Goal: Navigation & Orientation: Find specific page/section

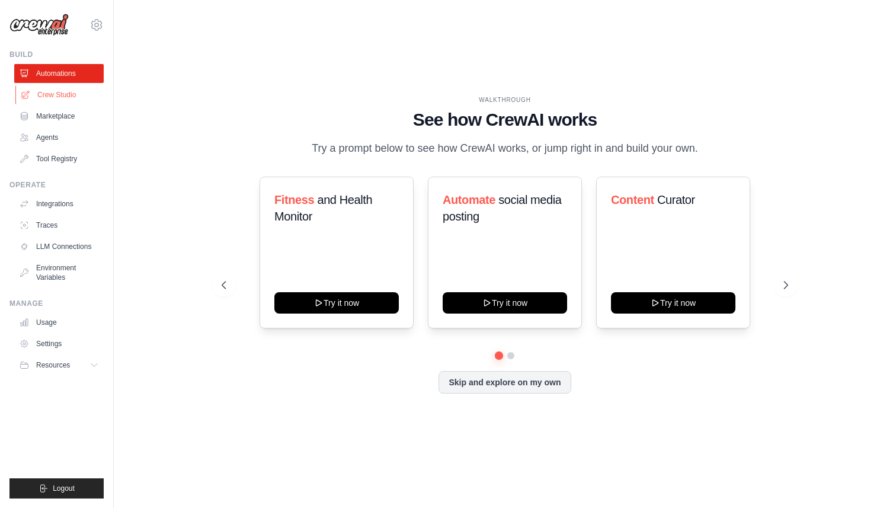
click at [54, 94] on link "Crew Studio" at bounding box center [59, 94] width 89 height 19
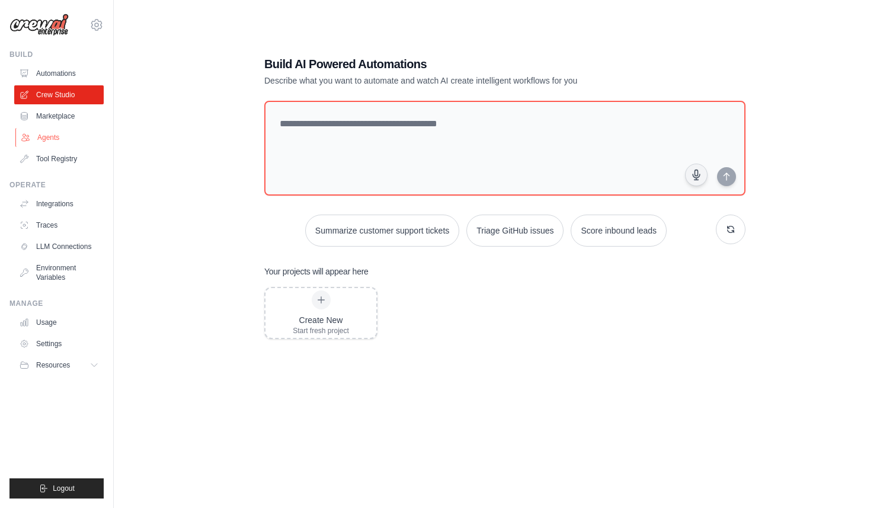
click at [52, 133] on link "Agents" at bounding box center [59, 137] width 89 height 19
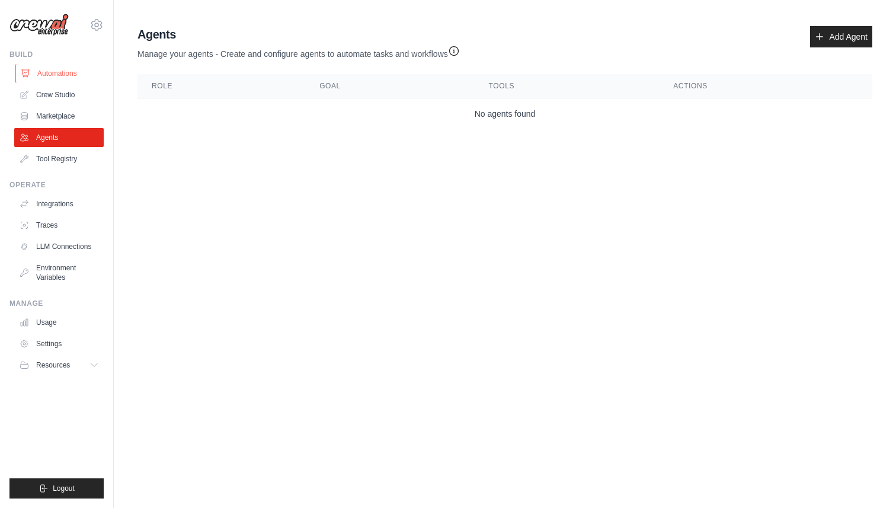
click at [69, 71] on link "Automations" at bounding box center [59, 73] width 89 height 19
